Goal: Task Accomplishment & Management: Use online tool/utility

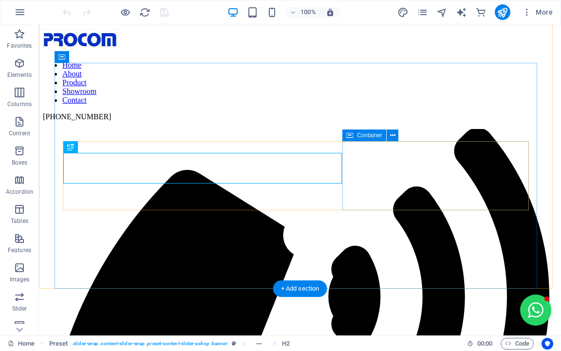
scroll to position [314, 0]
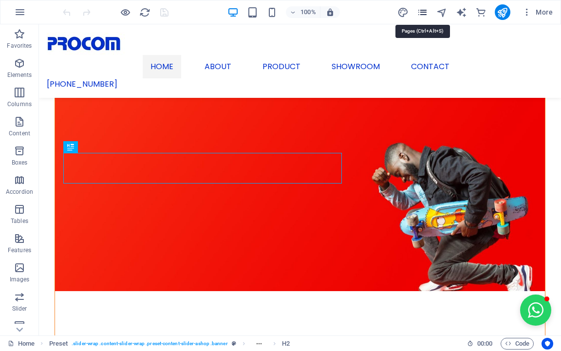
click at [419, 11] on icon "pages" at bounding box center [422, 12] width 11 height 11
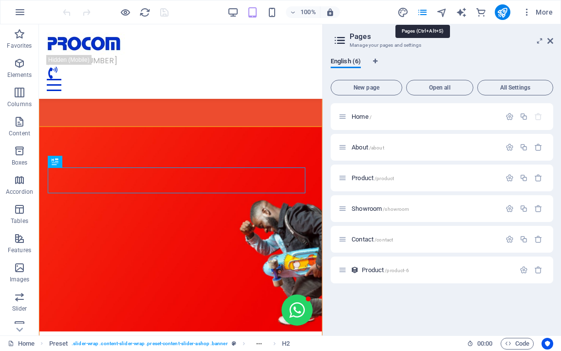
scroll to position [236, 0]
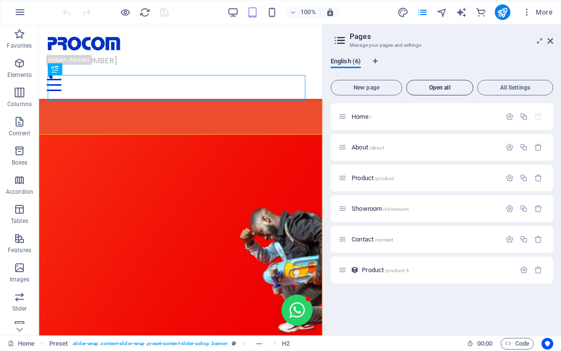
click at [440, 87] on span "Open all" at bounding box center [440, 88] width 58 height 6
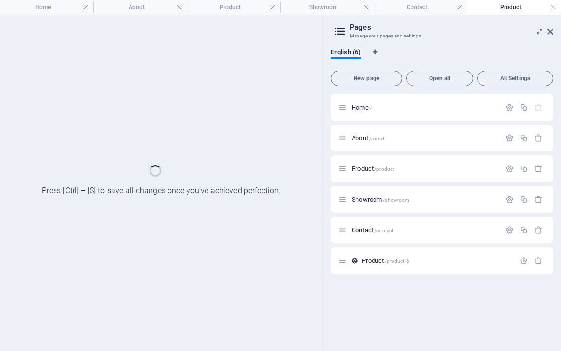
scroll to position [0, 0]
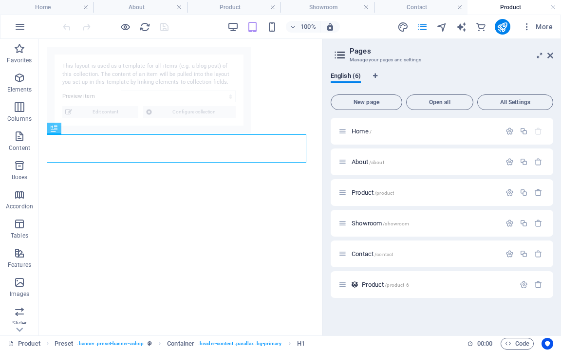
select select "66a34ebc4dd53a5e6c7c11f3"
